Goal: Task Accomplishment & Management: Use online tool/utility

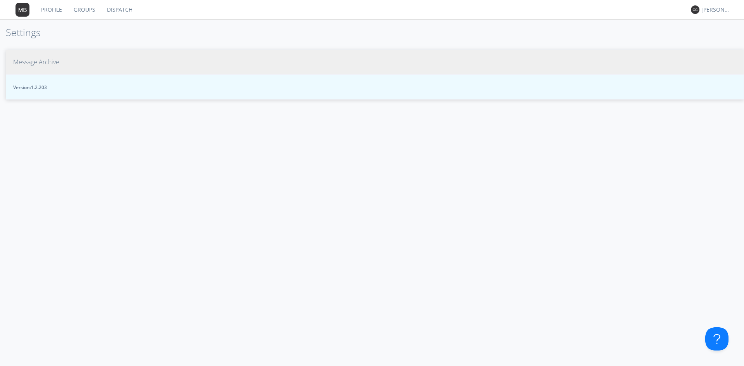
click at [79, 10] on link "Groups" at bounding box center [84, 9] width 33 height 19
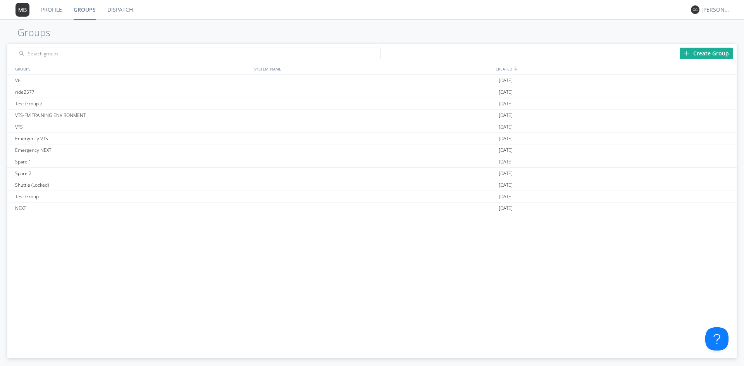
click at [117, 7] on link "Dispatch" at bounding box center [120, 9] width 37 height 19
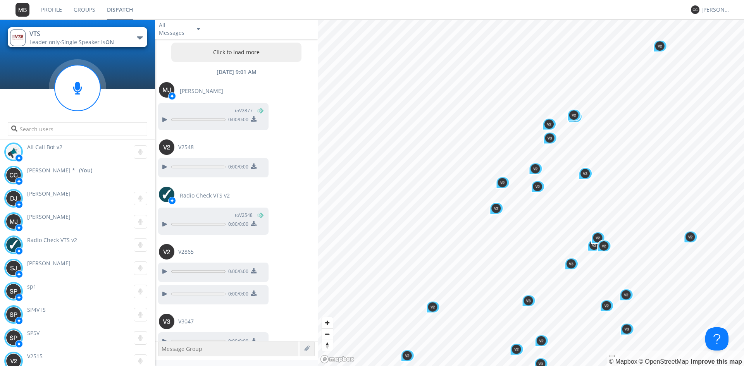
scroll to position [544, 0]
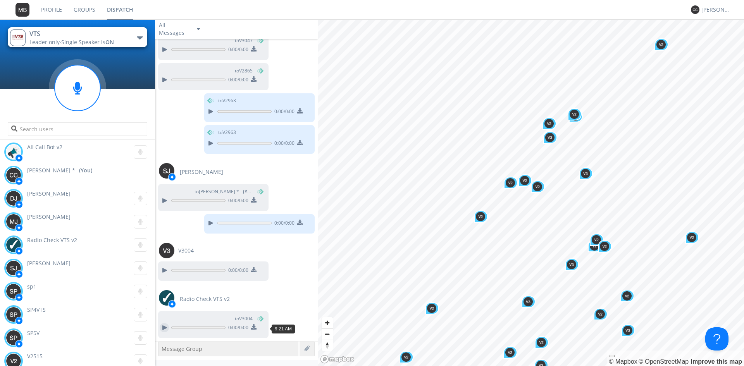
click at [162, 325] on div at bounding box center [164, 327] width 9 height 9
click at [206, 222] on div at bounding box center [210, 223] width 9 height 9
click at [207, 141] on div at bounding box center [210, 143] width 9 height 9
click at [97, 126] on input "text" at bounding box center [77, 129] width 139 height 14
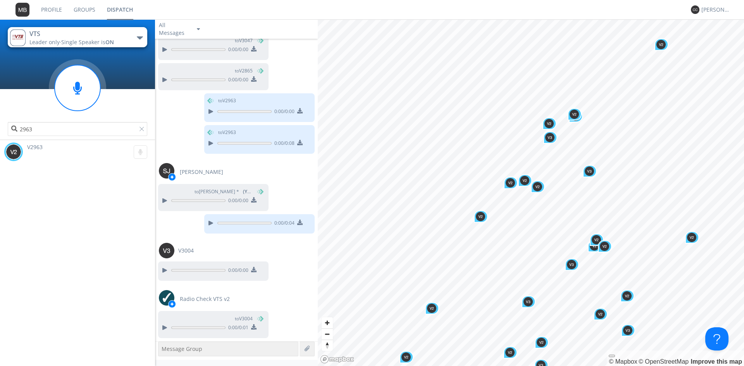
click at [15, 151] on img at bounding box center [13, 151] width 15 height 15
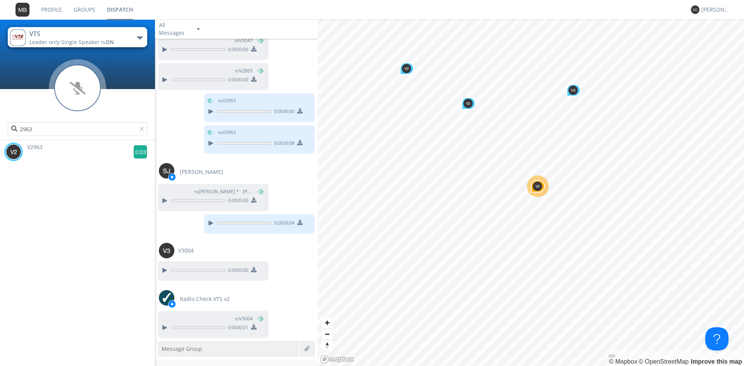
click at [134, 152] on g at bounding box center [141, 152] width 14 height 14
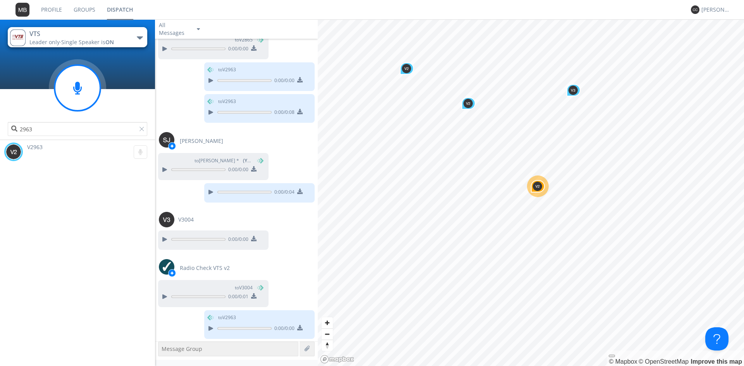
scroll to position [575, 0]
click at [78, 84] on icon at bounding box center [77, 88] width 9 height 13
drag, startPoint x: 78, startPoint y: 84, endPoint x: 126, endPoint y: 35, distance: 68.5
drag, startPoint x: 126, startPoint y: 35, endPoint x: 83, endPoint y: 87, distance: 67.1
click at [83, 87] on circle at bounding box center [78, 88] width 46 height 46
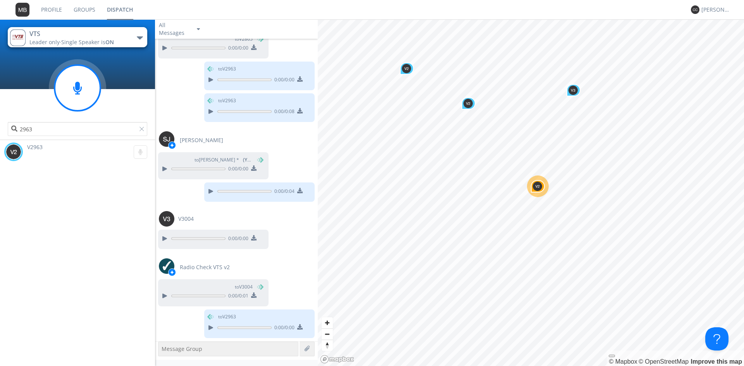
click at [80, 91] on icon at bounding box center [77, 88] width 9 height 13
click at [78, 97] on circle at bounding box center [78, 88] width 46 height 46
click at [74, 84] on circle at bounding box center [78, 88] width 46 height 46
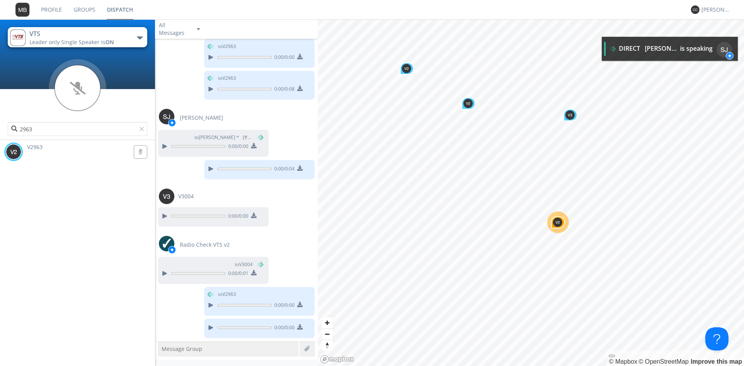
scroll to position [655, 0]
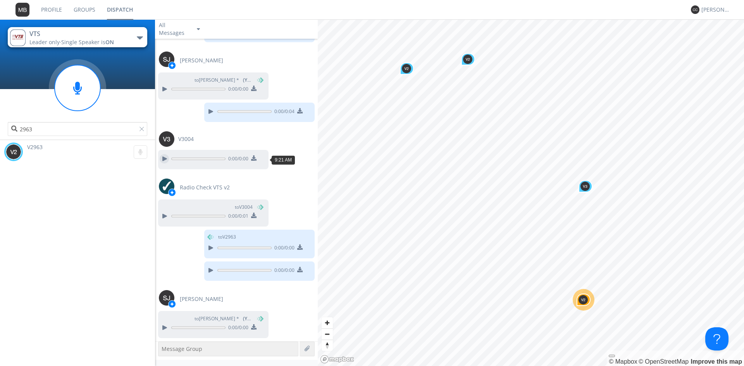
click at [168, 158] on div at bounding box center [164, 158] width 9 height 9
click at [165, 156] on div at bounding box center [164, 158] width 9 height 9
click at [141, 35] on button "VTS Leader only · Single Speaker is ON" at bounding box center [77, 37] width 139 height 20
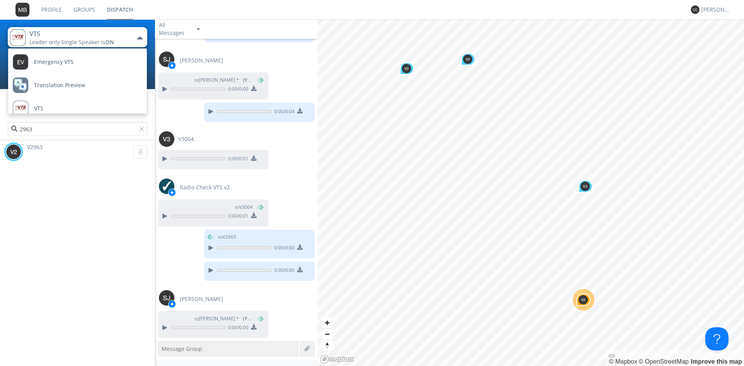
click at [77, 165] on div "V2963 0:00" at bounding box center [77, 253] width 155 height 226
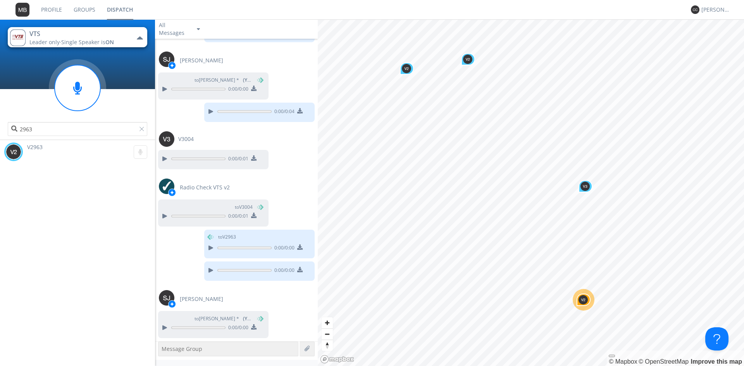
click at [61, 137] on div "2963" at bounding box center [77, 108] width 155 height 64
click at [69, 126] on input "2963" at bounding box center [77, 129] width 139 height 14
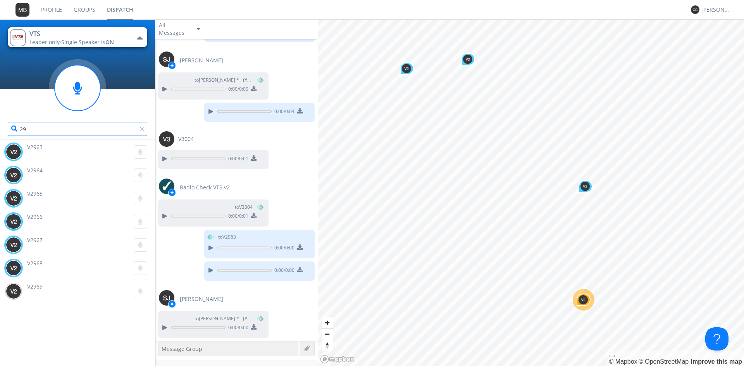
type input "2"
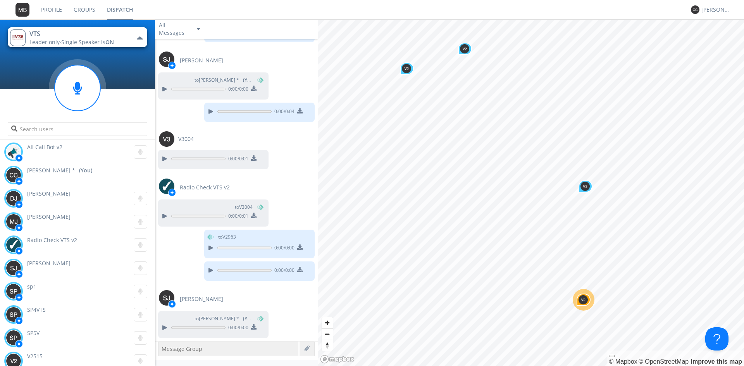
click at [142, 36] on div "button" at bounding box center [140, 37] width 6 height 3
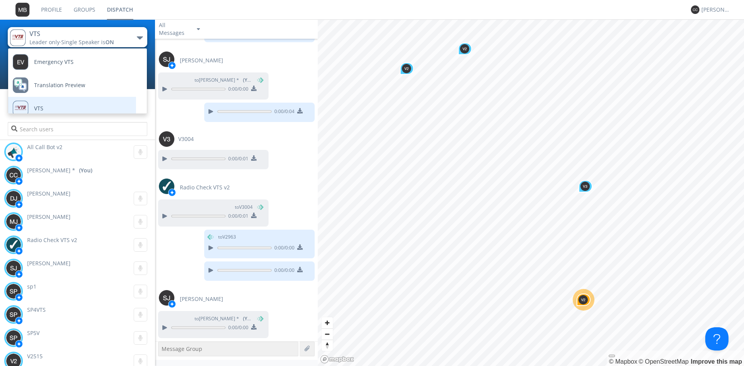
click at [84, 103] on link "VTS" at bounding box center [66, 108] width 116 height 23
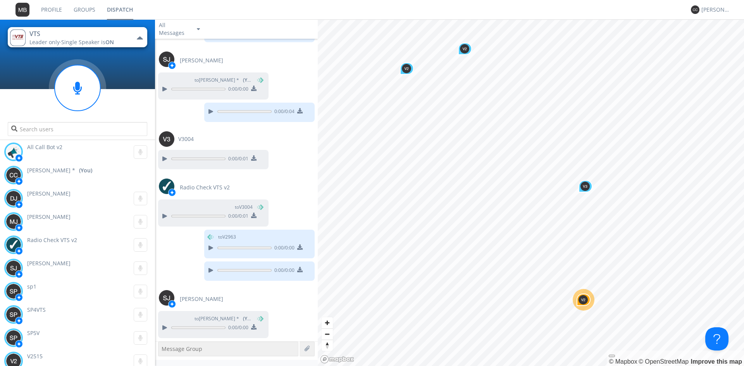
click at [50, 8] on link "Profile" at bounding box center [51, 9] width 33 height 19
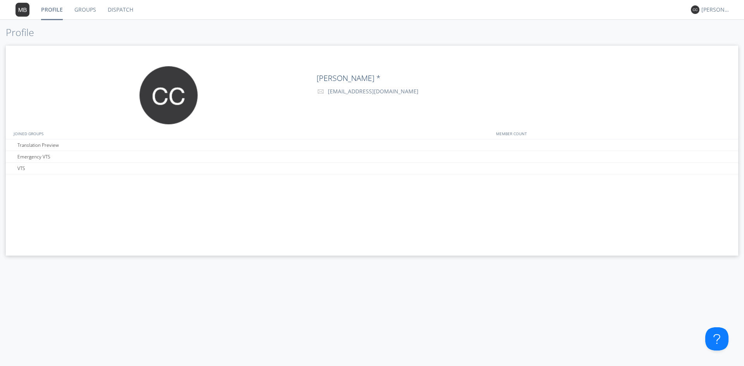
click at [93, 7] on link "Groups" at bounding box center [85, 9] width 33 height 19
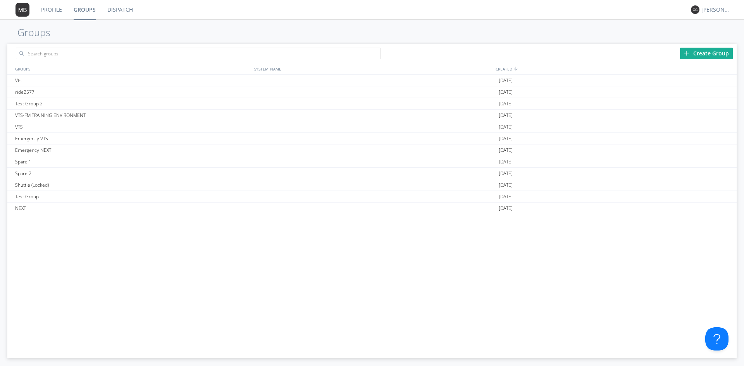
click at [116, 10] on link "Dispatch" at bounding box center [120, 9] width 37 height 19
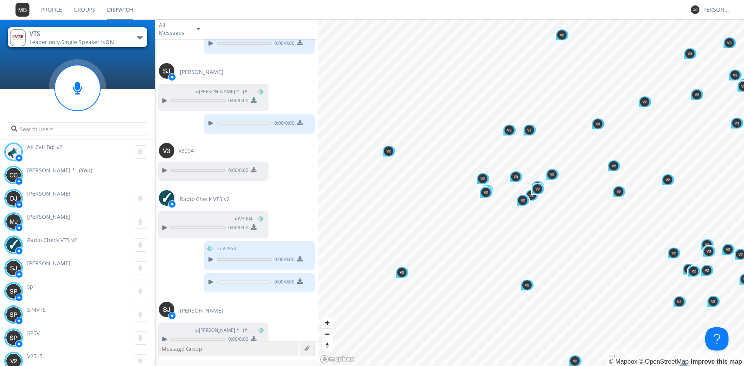
click at [62, 170] on span "[PERSON_NAME] *" at bounding box center [51, 171] width 48 height 8
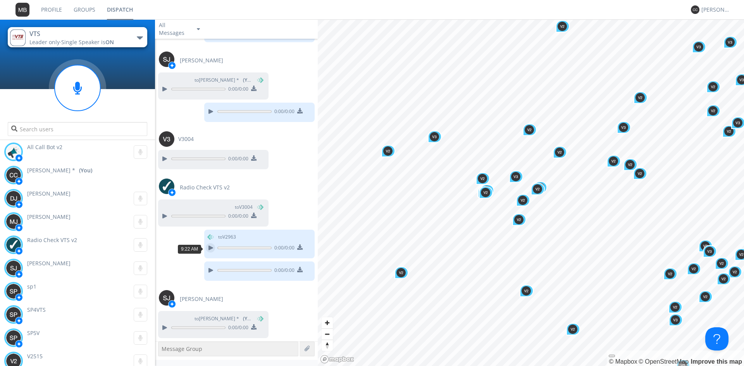
click at [208, 248] on div at bounding box center [210, 247] width 9 height 9
click at [207, 267] on div at bounding box center [210, 270] width 9 height 9
click at [76, 89] on circle at bounding box center [78, 88] width 46 height 46
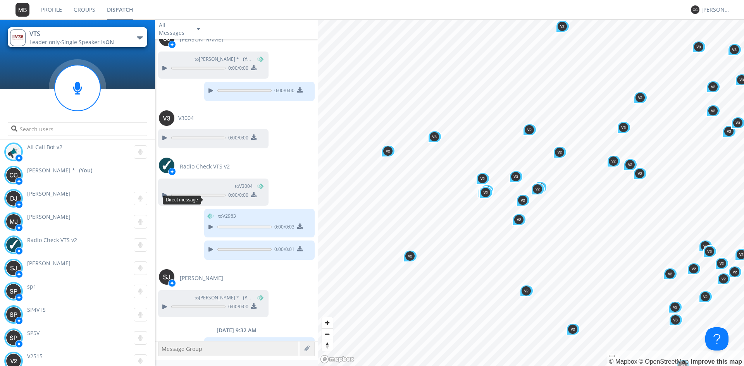
scroll to position [533, 0]
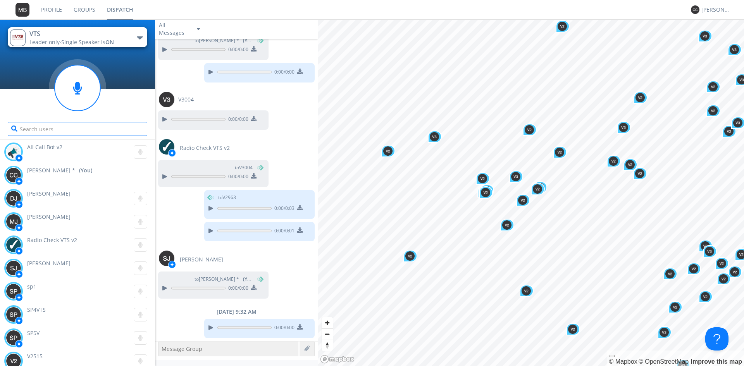
click at [45, 131] on input "text" at bounding box center [77, 129] width 139 height 14
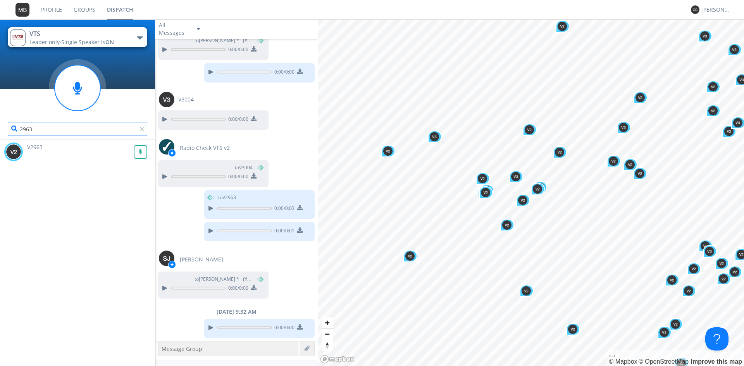
type input "2963"
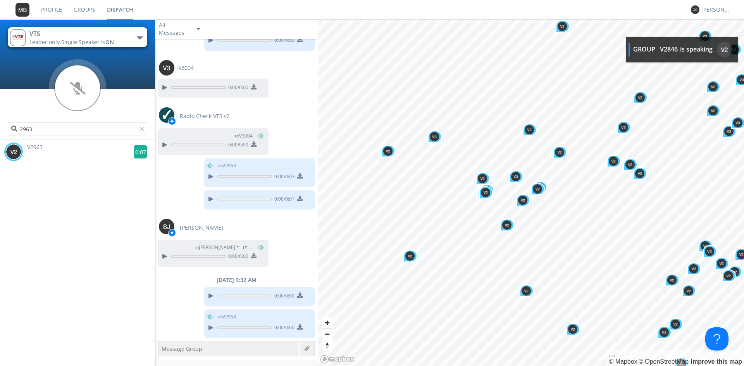
scroll to position [612, 0]
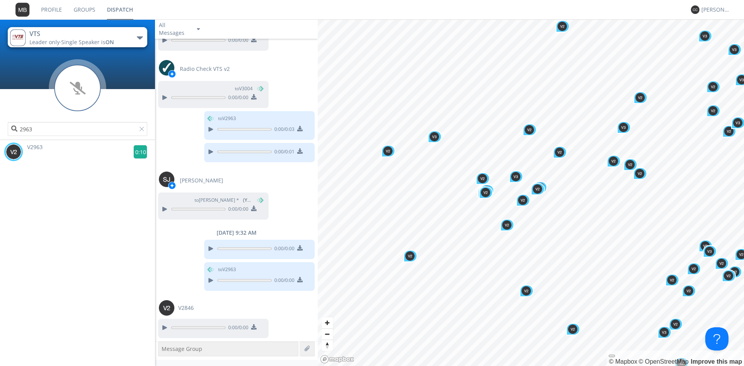
drag, startPoint x: 138, startPoint y: 153, endPoint x: 143, endPoint y: 148, distance: 7.1
click at [142, 153] on g at bounding box center [141, 152] width 14 height 14
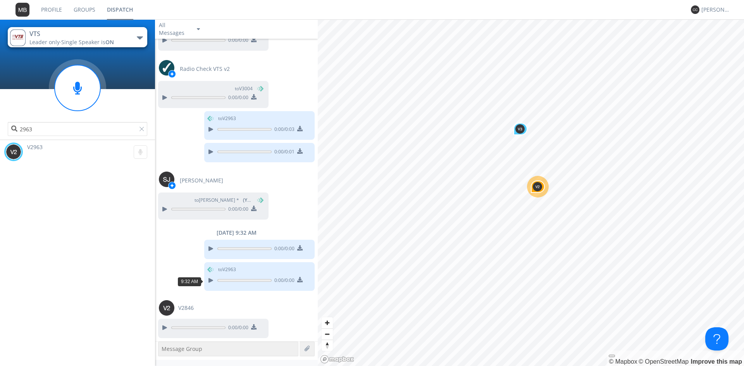
click at [211, 285] on button at bounding box center [210, 280] width 14 height 10
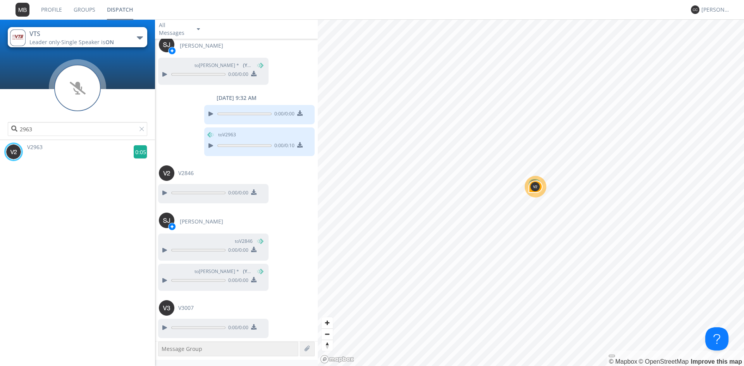
scroll to position [778, 0]
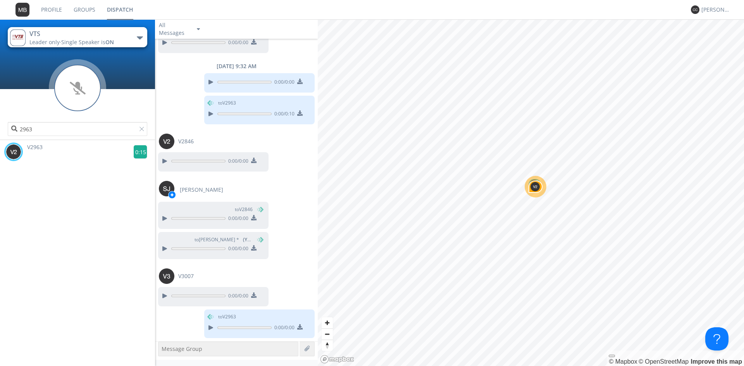
click at [139, 153] on g at bounding box center [141, 152] width 14 height 14
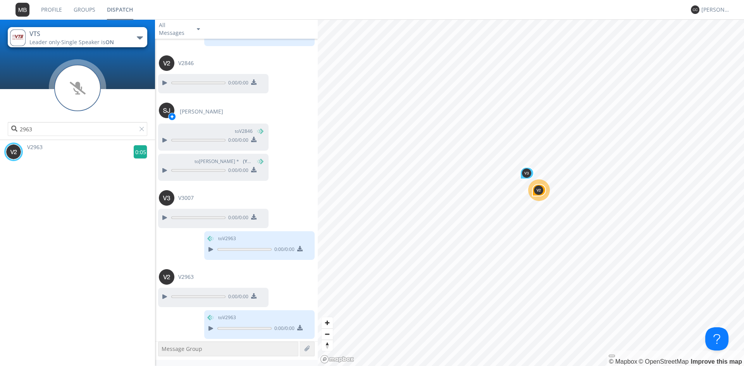
scroll to position [857, 0]
click at [136, 153] on g at bounding box center [141, 152] width 14 height 14
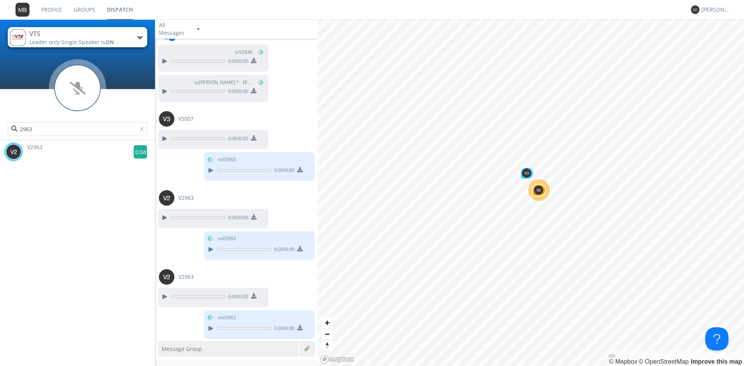
scroll to position [936, 0]
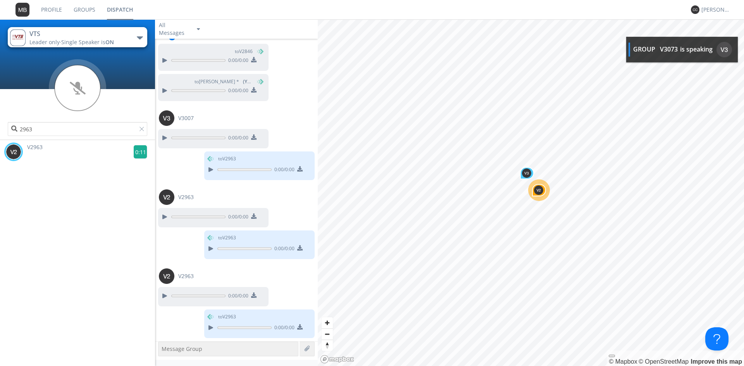
click at [140, 154] on g at bounding box center [141, 152] width 14 height 14
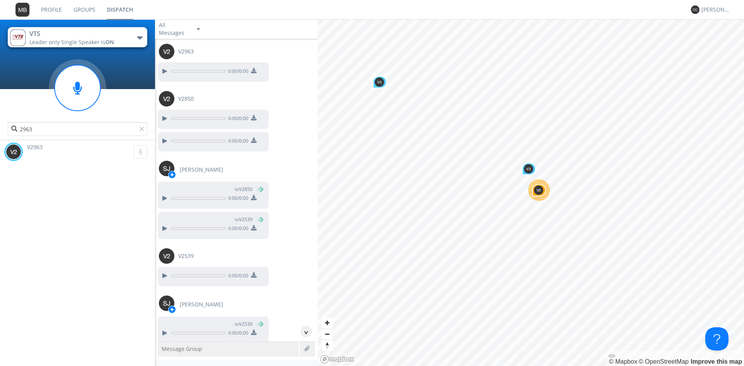
scroll to position [1293, 0]
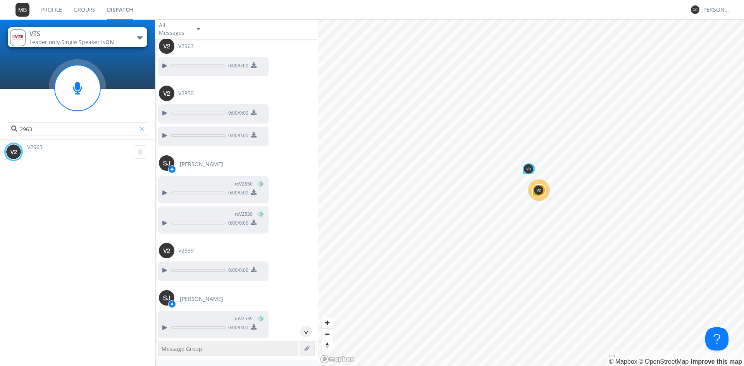
click at [140, 131] on div at bounding box center [143, 131] width 8 height 8
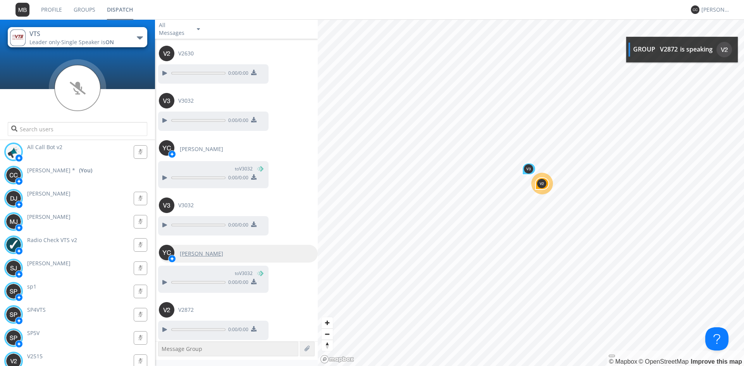
scroll to position [3326, 0]
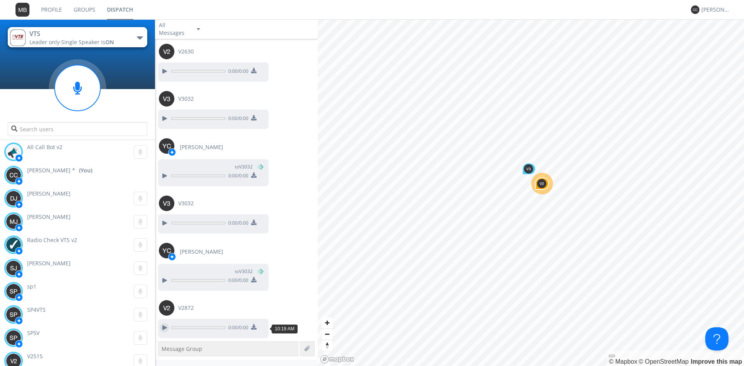
click at [165, 329] on div at bounding box center [164, 327] width 9 height 9
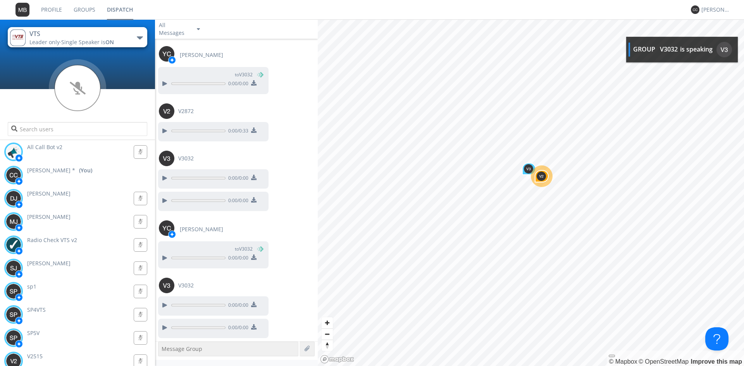
scroll to position [3570, 0]
